Goal: Information Seeking & Learning: Understand process/instructions

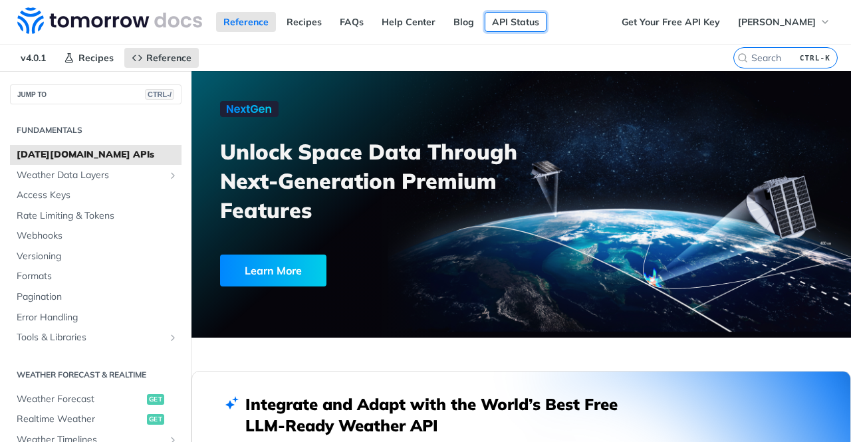
click at [536, 23] on link "API Status" at bounding box center [516, 22] width 62 height 20
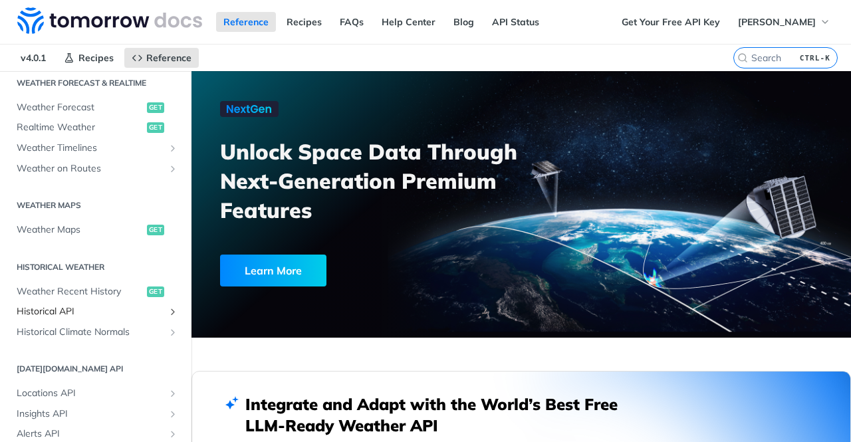
scroll to position [332, 0]
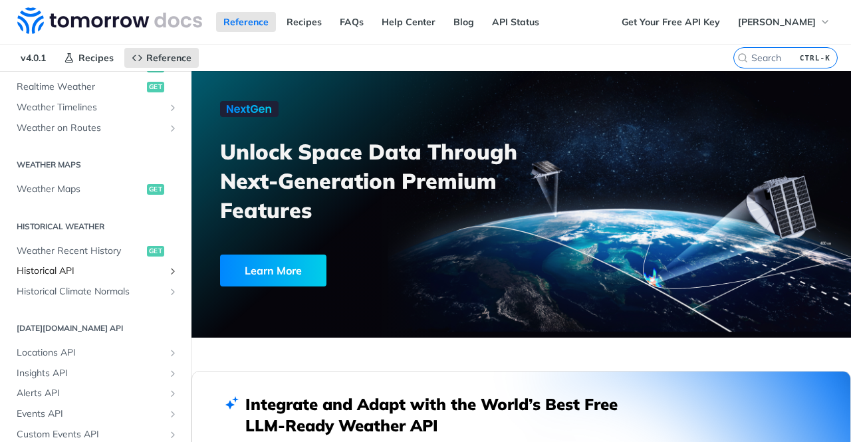
click at [70, 272] on span "Historical API" at bounding box center [91, 271] width 148 height 13
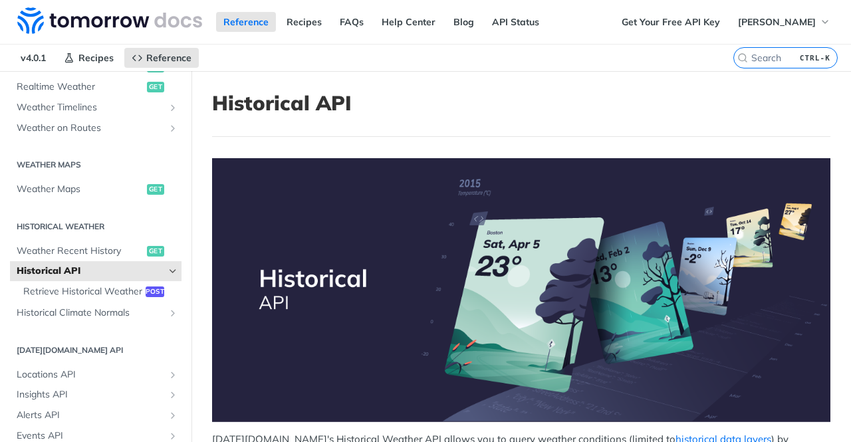
click at [70, 273] on span "Historical API" at bounding box center [91, 271] width 148 height 13
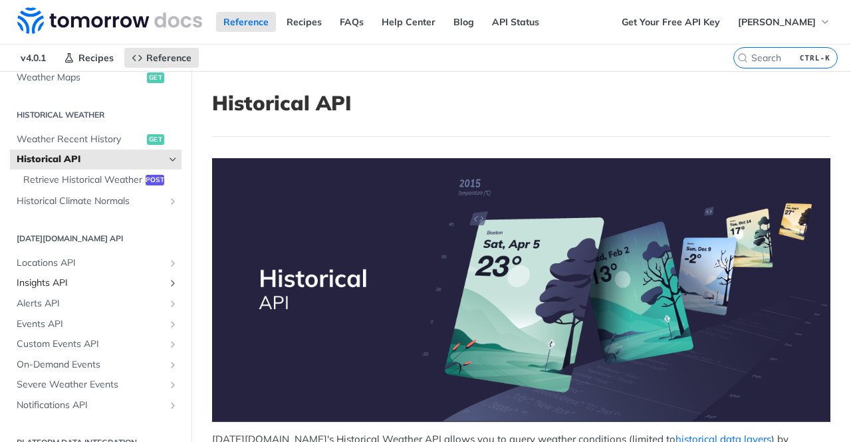
scroll to position [465, 0]
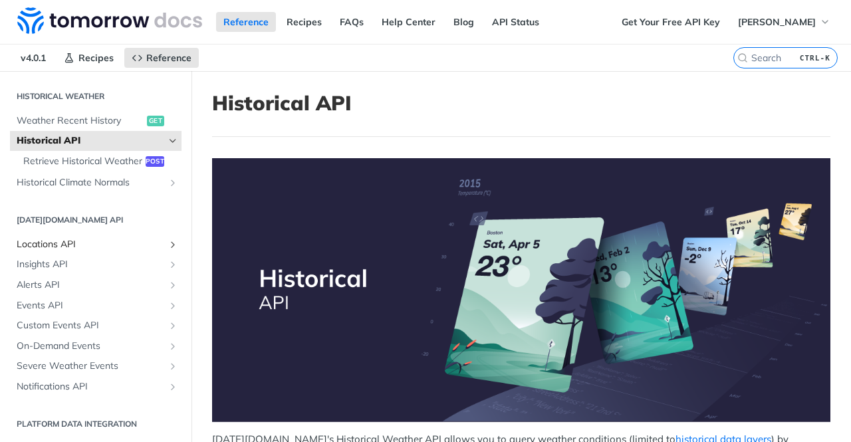
click at [72, 251] on span "Locations API" at bounding box center [91, 244] width 148 height 13
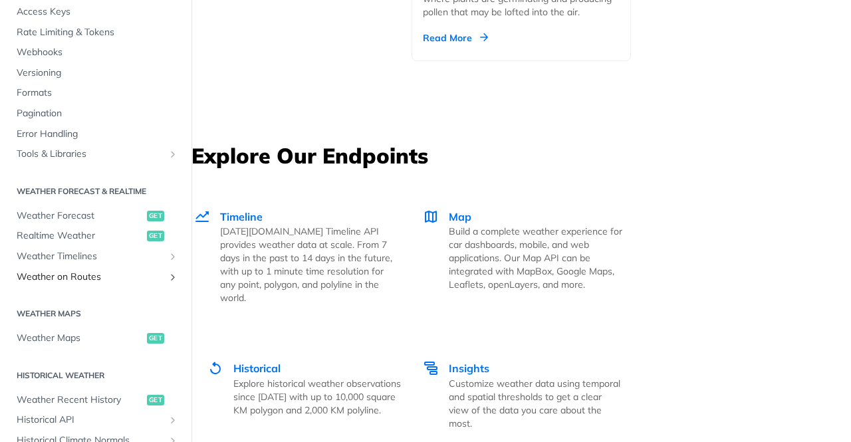
scroll to position [133, 0]
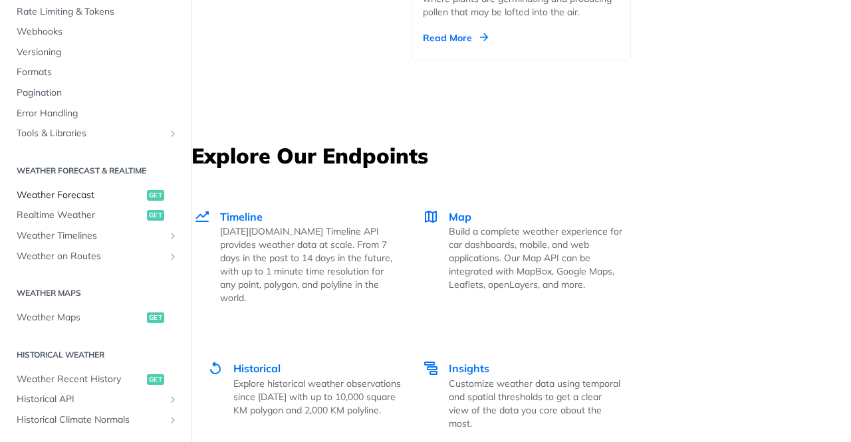
click at [88, 195] on span "Weather Forecast" at bounding box center [80, 195] width 127 height 13
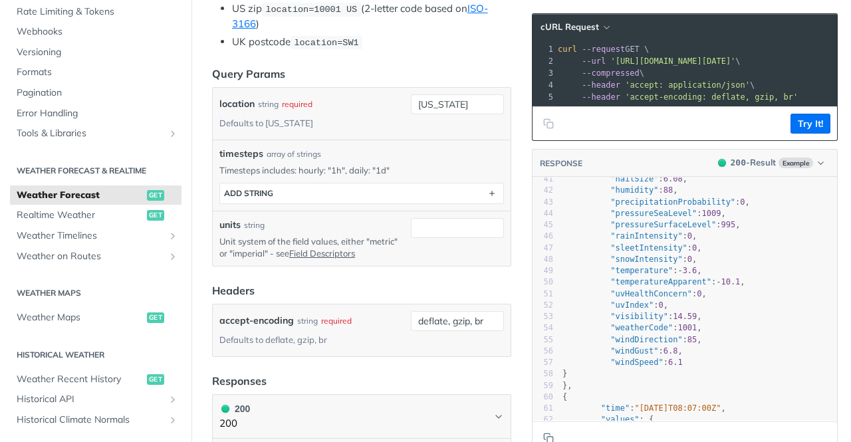
scroll to position [465, 0]
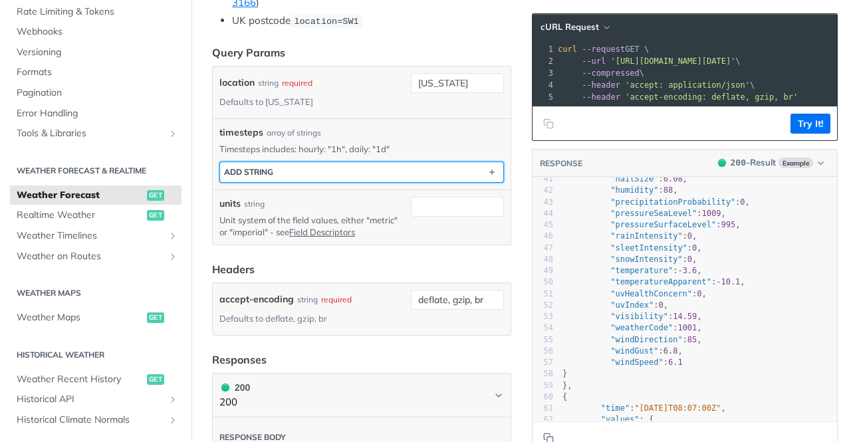
click at [307, 162] on button "ADD string" at bounding box center [361, 172] width 283 height 20
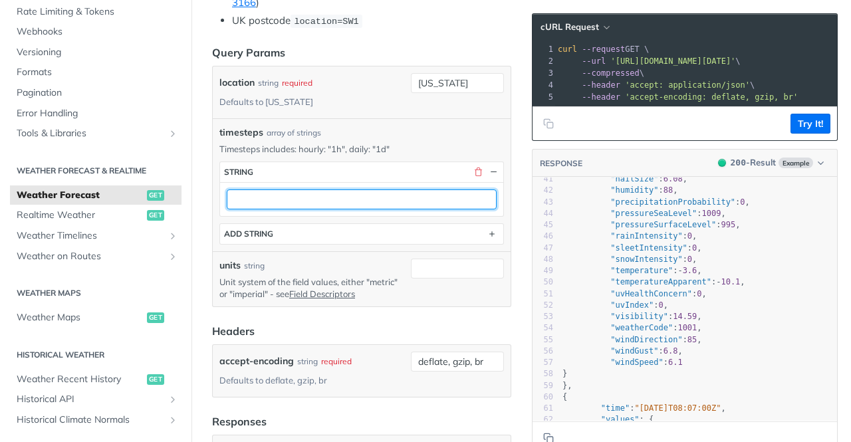
click at [309, 189] on input "text" at bounding box center [362, 199] width 270 height 20
type input "a"
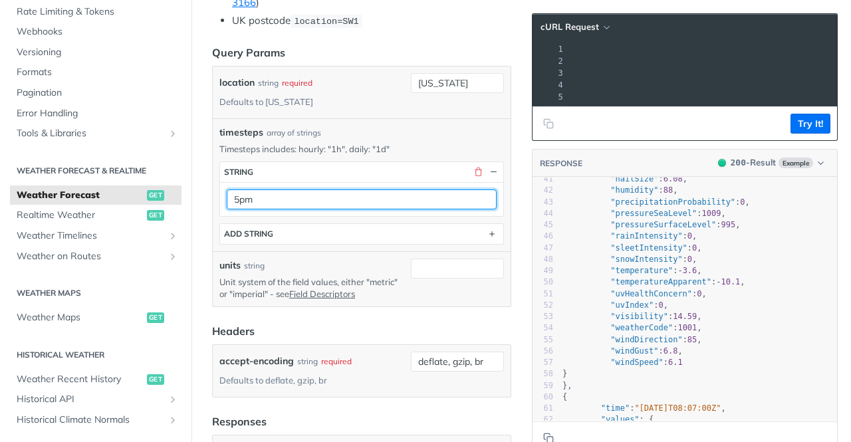
scroll to position [0, 0]
type input "5pm"
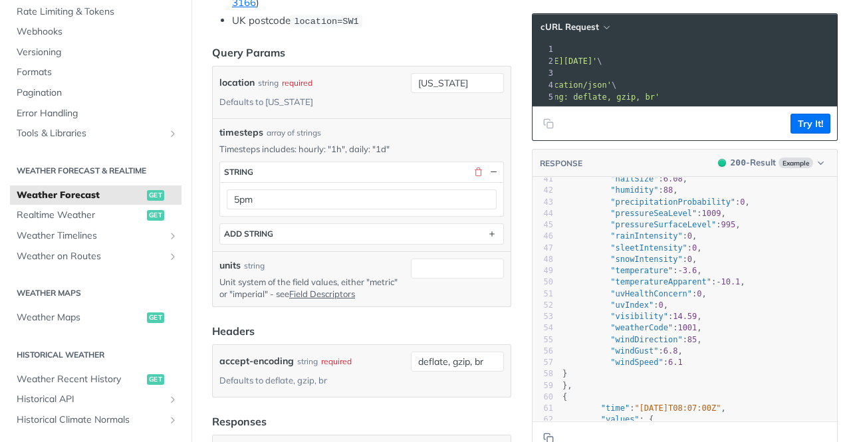
click at [597, 60] on span "'[URL][DOMAIN_NAME][DATE]'" at bounding box center [534, 60] width 125 height 9
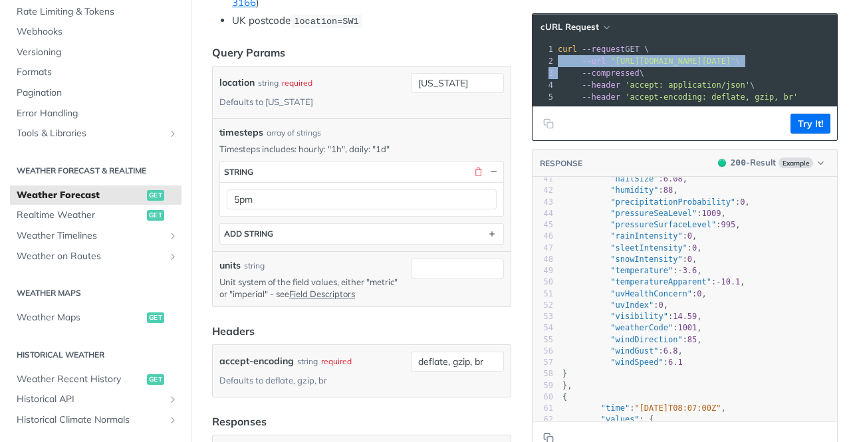
copy div "--url '[URL][DOMAIN_NAME][DATE]' \ 3"
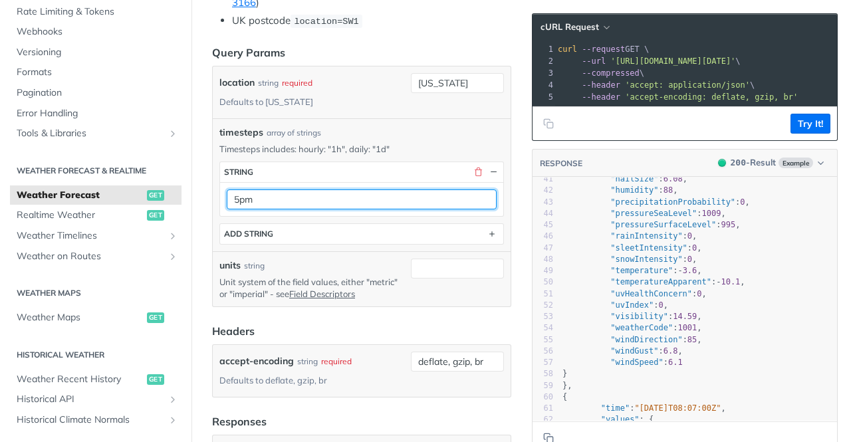
click at [388, 189] on input "5pm" at bounding box center [362, 199] width 270 height 20
click at [358, 143] on p "Timesteps includes: hourly: "1h", daily: "1d"" at bounding box center [361, 149] width 284 height 12
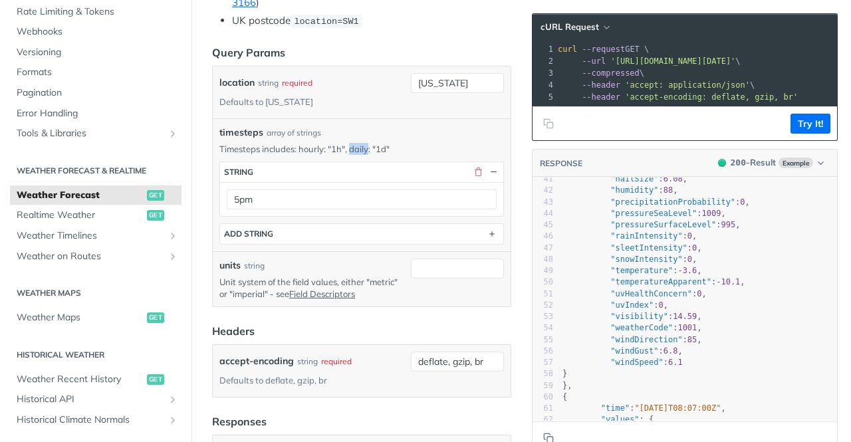
click at [358, 143] on p "Timesteps includes: hourly: "1h", daily: "1d"" at bounding box center [361, 149] width 284 height 12
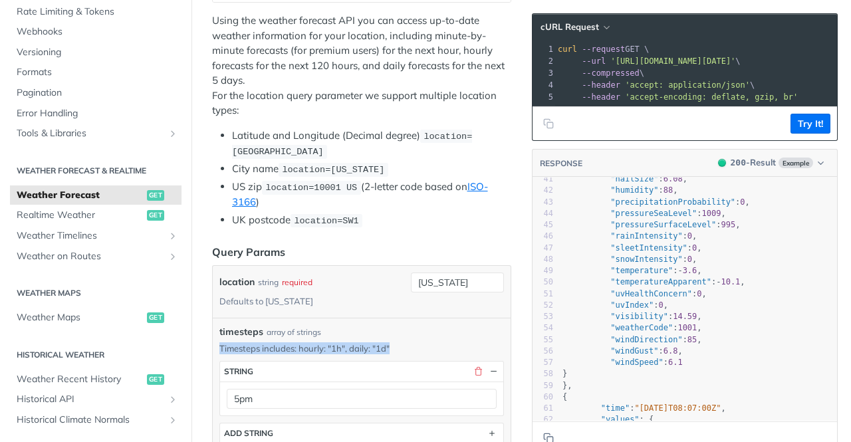
scroll to position [199, 0]
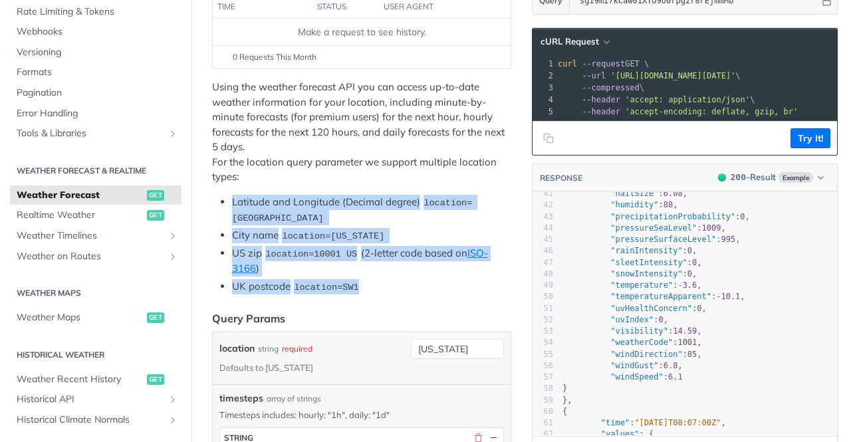
drag, startPoint x: 372, startPoint y: 284, endPoint x: 231, endPoint y: 196, distance: 166.0
click at [231, 196] on ul "Latitude and Longitude (Decimal degree) location=[GEOGRAPHIC_DATA] City name lo…" at bounding box center [361, 245] width 299 height 100
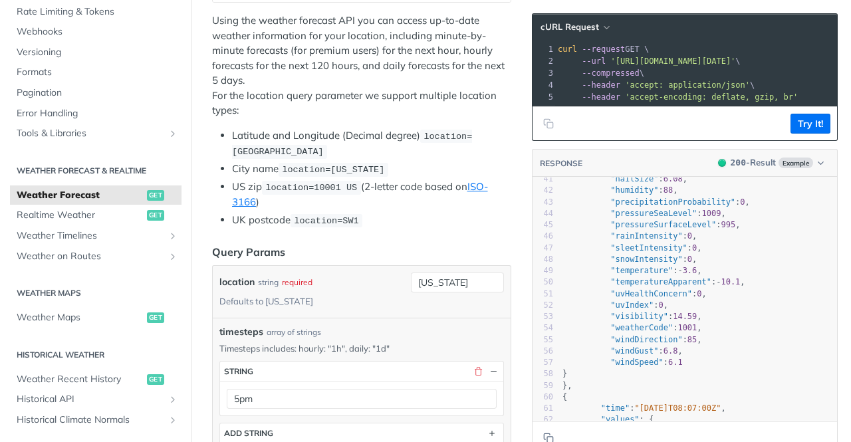
scroll to position [399, 0]
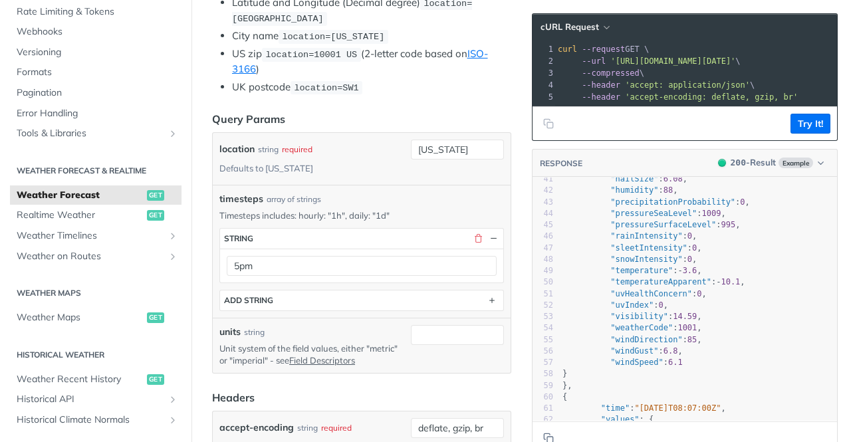
click at [426, 249] on div "5pm" at bounding box center [361, 266] width 283 height 34
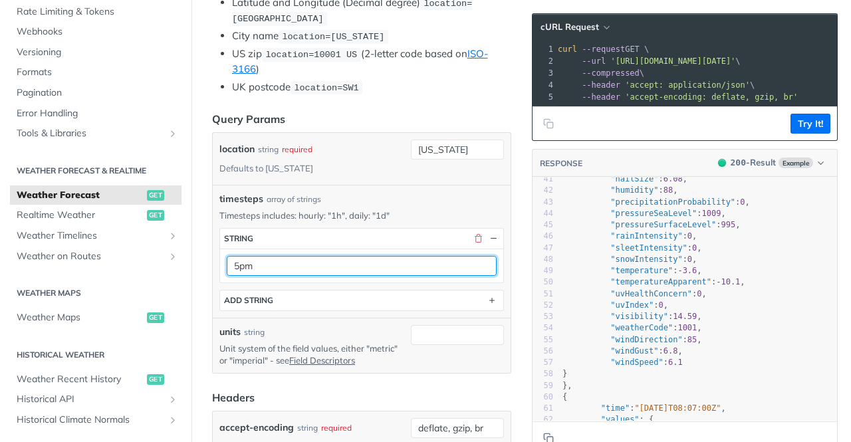
click at [419, 256] on input "5pm" at bounding box center [362, 266] width 270 height 20
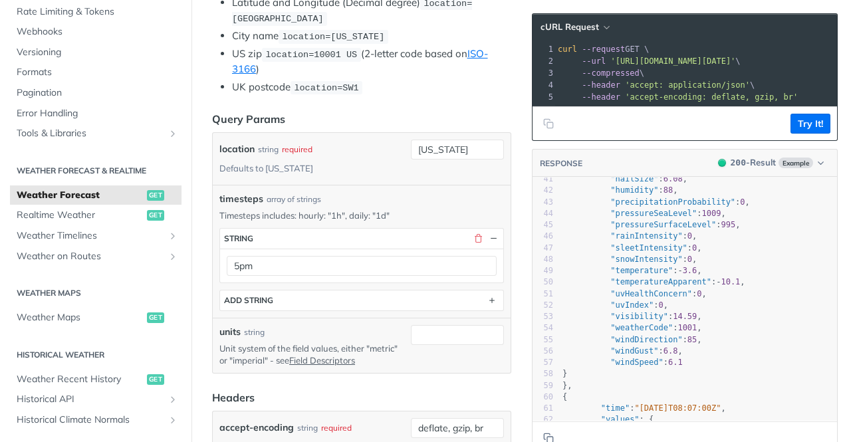
click at [349, 221] on div "timesteps string 5pm type : string ADD string" at bounding box center [361, 266] width 284 height 90
click at [472, 233] on button "button" at bounding box center [478, 239] width 12 height 12
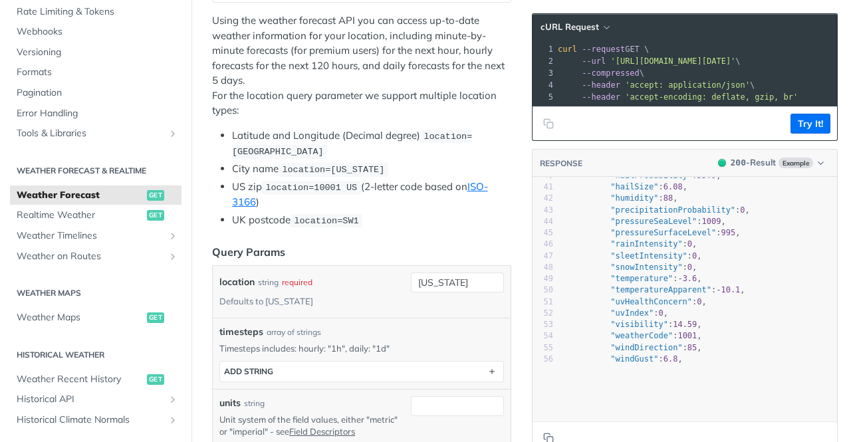
scroll to position [266, 0]
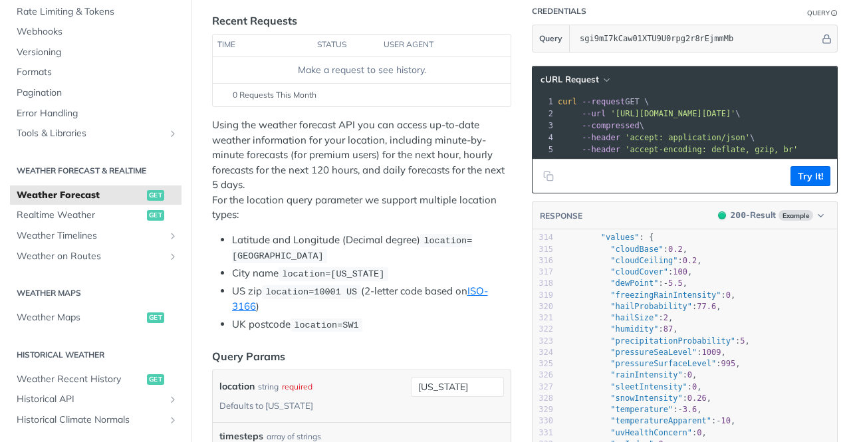
click at [374, 156] on p "Using the weather forecast API you can access up-to-date weather information fo…" at bounding box center [361, 170] width 299 height 105
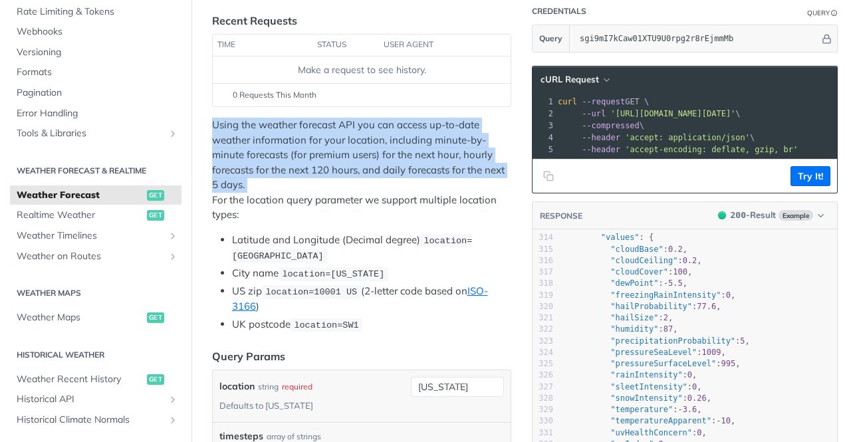
click at [374, 156] on p "Using the weather forecast API you can access up-to-date weather information fo…" at bounding box center [361, 170] width 299 height 105
copy p "Using the weather forecast API you can access up-to-date weather information fo…"
